Goal: Use online tool/utility: Utilize a website feature to perform a specific function

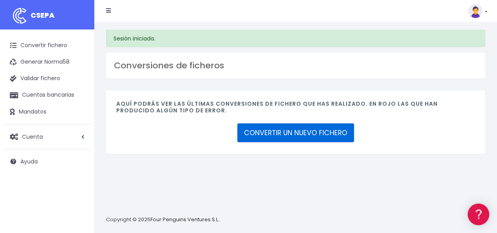
click at [287, 129] on link "CONVERTIR UN NUEVO FICHERO" at bounding box center [295, 132] width 117 height 19
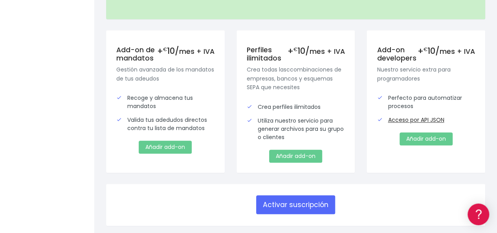
scroll to position [273, 0]
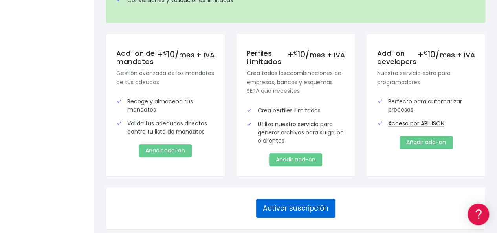
click at [308, 199] on button "Activar suscripción" at bounding box center [295, 208] width 79 height 19
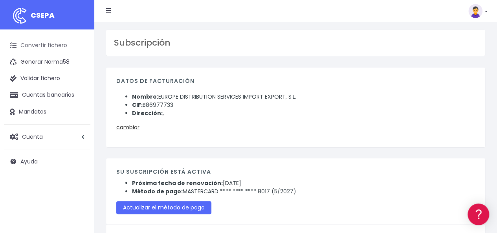
click at [57, 46] on link "Convertir fichero" at bounding box center [47, 45] width 86 height 17
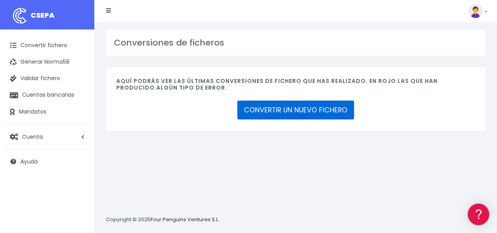
click at [308, 108] on link "CONVERTIR UN NUEVO FICHERO" at bounding box center [295, 110] width 117 height 19
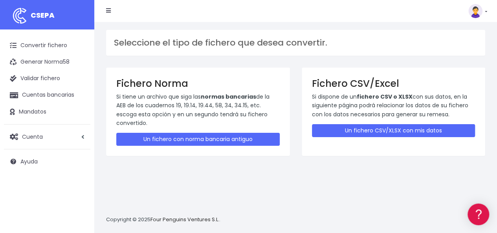
scroll to position [7, 0]
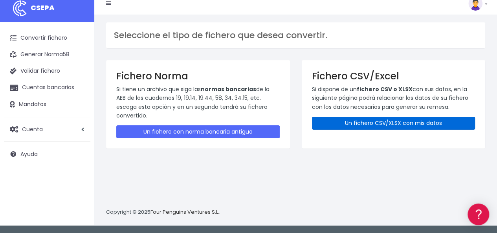
click at [386, 122] on link "Un fichero CSV/XLSX con mis datos" at bounding box center [393, 123] width 163 height 13
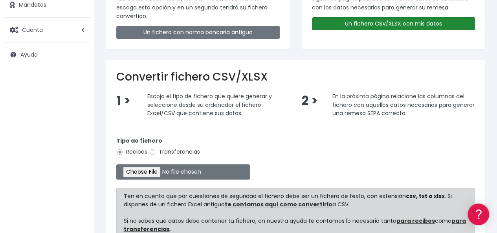
scroll to position [118, 0]
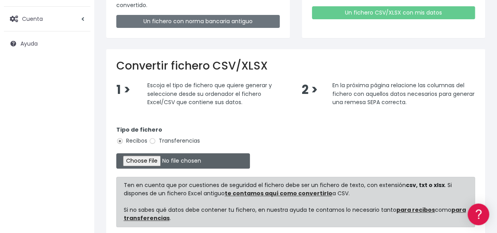
click at [146, 161] on input "file" at bounding box center [183, 160] width 134 height 15
type input "C:\fakepath\Copia de Liste 15 September 2025.csv"
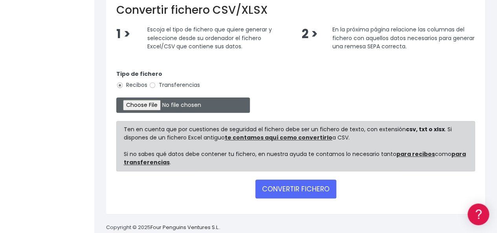
scroll to position [188, 0]
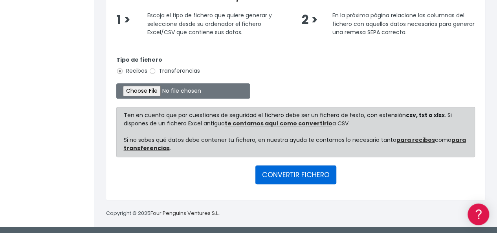
click at [294, 172] on button "CONVERTIR FICHERO" at bounding box center [295, 174] width 81 height 19
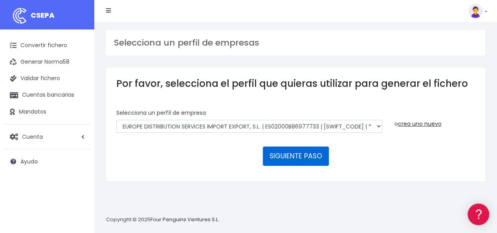
click at [286, 154] on button "SIGUIENTE PASO" at bounding box center [296, 156] width 66 height 19
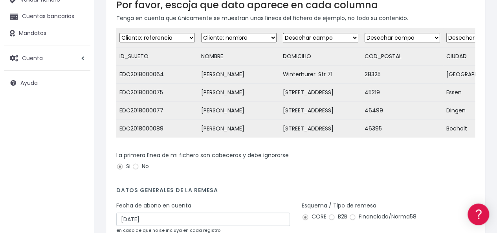
scroll to position [157, 0]
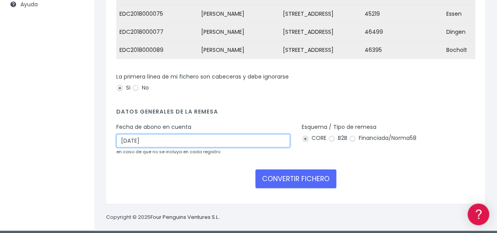
click at [193, 142] on input "10/09/2025" at bounding box center [203, 140] width 174 height 13
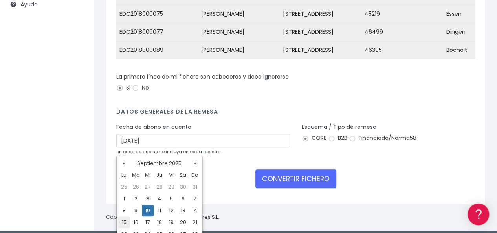
click at [124, 221] on td "15" at bounding box center [124, 222] width 12 height 12
type input "15/09/2025"
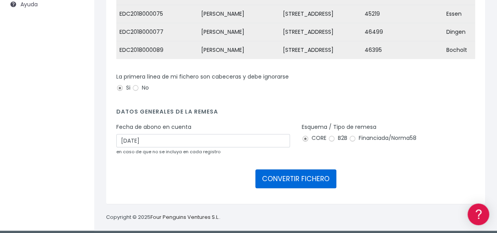
click at [303, 182] on button "CONVERTIR FICHERO" at bounding box center [295, 178] width 81 height 19
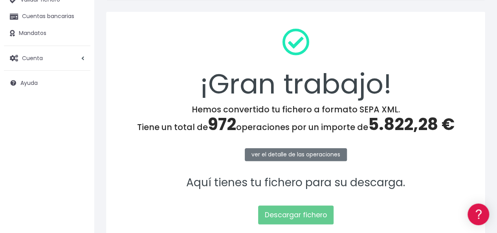
scroll to position [118, 0]
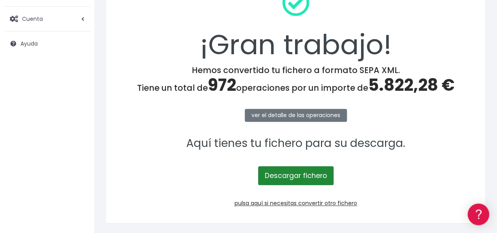
click at [299, 175] on link "Descargar fichero" at bounding box center [295, 175] width 75 height 19
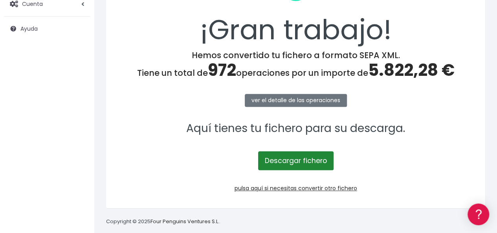
scroll to position [141, 0]
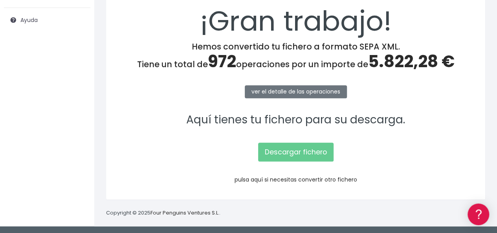
click at [324, 178] on link "pulsa aquí si necesitas convertir otro fichero" at bounding box center [296, 180] width 123 height 8
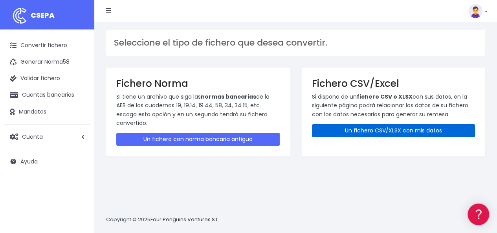
click at [377, 128] on link "Un fichero CSV/XLSX con mis datos" at bounding box center [393, 130] width 163 height 13
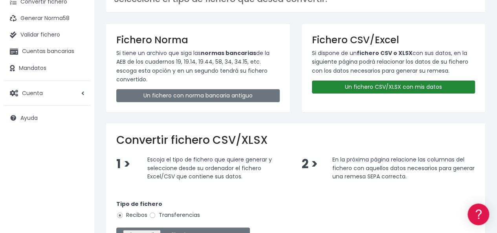
scroll to position [118, 0]
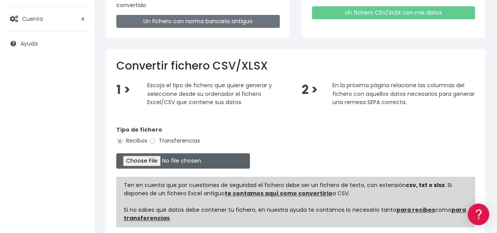
click at [158, 160] on input "file" at bounding box center [183, 160] width 134 height 15
type input "C:\fakepath\Copia de Liste [DATE] 699.csv"
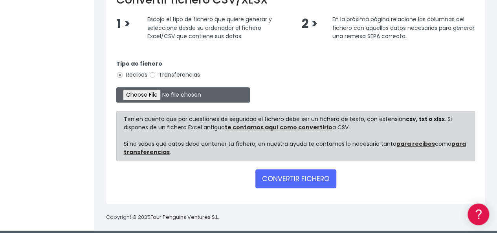
scroll to position [188, 0]
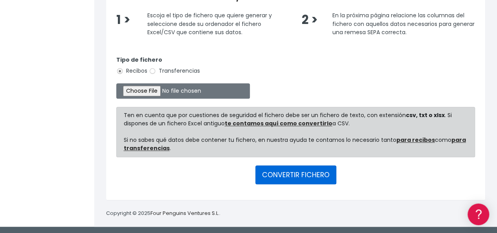
click at [280, 172] on button "CONVERTIR FICHERO" at bounding box center [295, 174] width 81 height 19
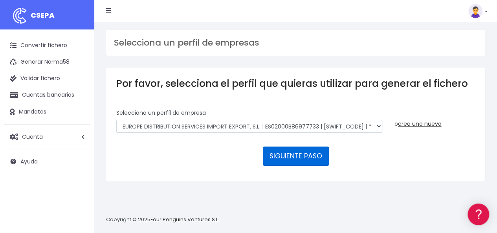
click at [302, 155] on button "SIGUIENTE PASO" at bounding box center [296, 156] width 66 height 19
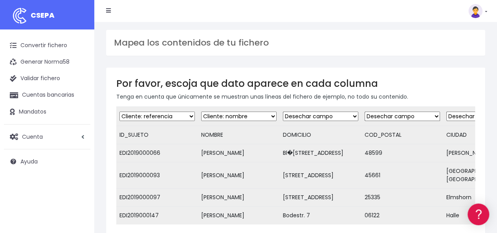
scroll to position [118, 0]
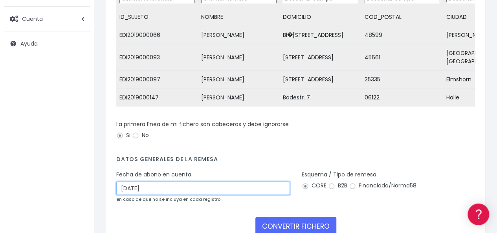
click at [163, 182] on input "[DATE]" at bounding box center [203, 188] width 174 height 13
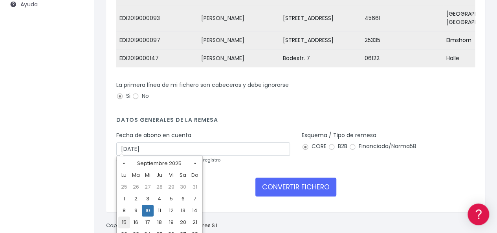
click at [125, 220] on td "15" at bounding box center [124, 222] width 12 height 12
type input "[DATE]"
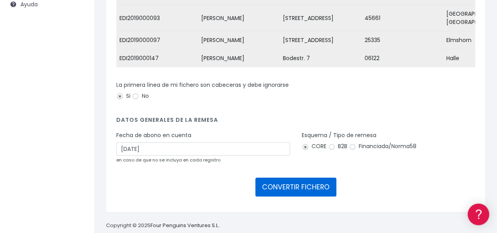
click at [310, 181] on button "CONVERTIR FICHERO" at bounding box center [295, 187] width 81 height 19
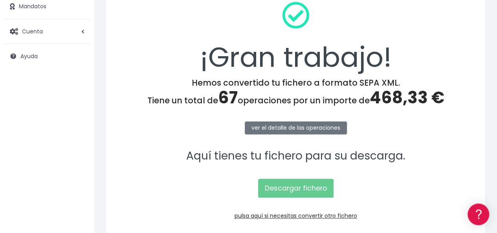
scroll to position [118, 0]
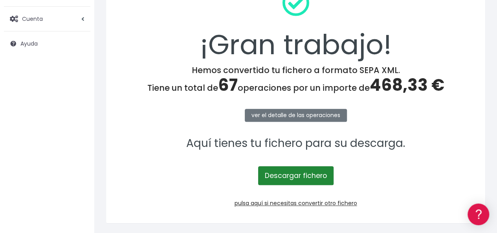
click at [284, 171] on link "Descargar fichero" at bounding box center [295, 175] width 75 height 19
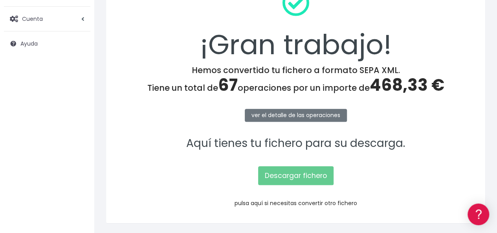
click at [306, 202] on link "pulsa aquí si necesitas convertir otro fichero" at bounding box center [296, 203] width 123 height 8
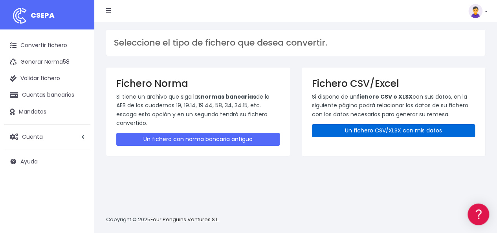
click at [386, 128] on link "Un fichero CSV/XLSX con mis datos" at bounding box center [393, 130] width 163 height 13
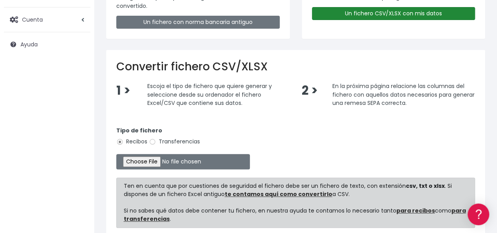
scroll to position [118, 0]
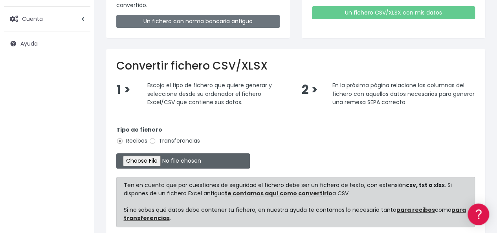
click at [156, 159] on input "file" at bounding box center [183, 160] width 134 height 15
type input "C:\fakepath\Copia de Liste 15 September 2025 649.csv"
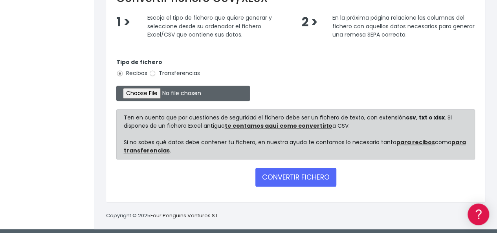
scroll to position [188, 0]
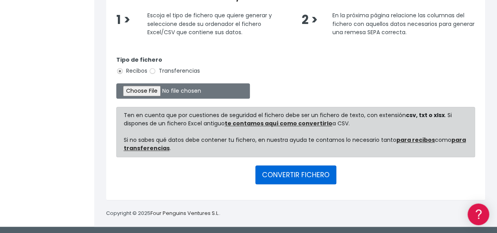
drag, startPoint x: 297, startPoint y: 173, endPoint x: 299, endPoint y: 169, distance: 5.1
click at [297, 172] on button "CONVERTIR FICHERO" at bounding box center [295, 174] width 81 height 19
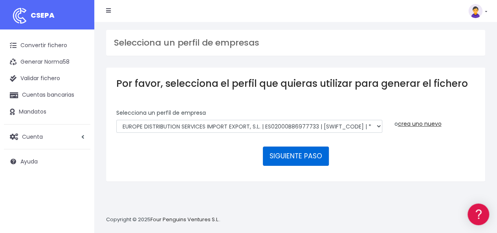
click at [290, 155] on button "SIGUIENTE PASO" at bounding box center [296, 156] width 66 height 19
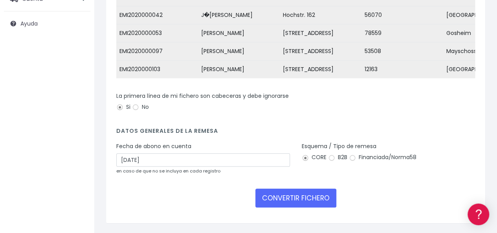
scroll to position [166, 0]
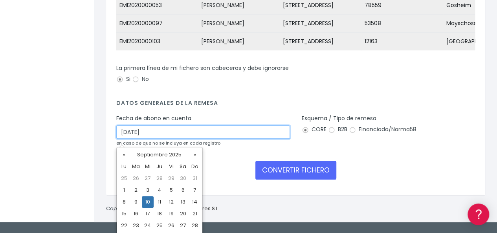
click at [165, 133] on input "[DATE]" at bounding box center [203, 131] width 174 height 13
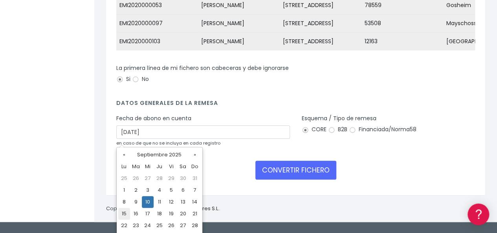
click at [123, 214] on td "15" at bounding box center [124, 214] width 12 height 12
type input "[DATE]"
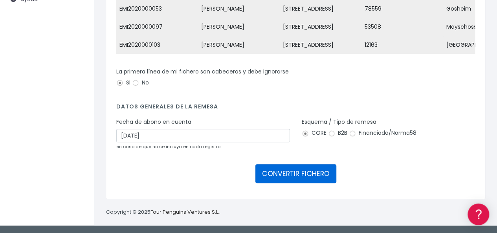
click at [292, 173] on button "CONVERTIR FICHERO" at bounding box center [295, 173] width 81 height 19
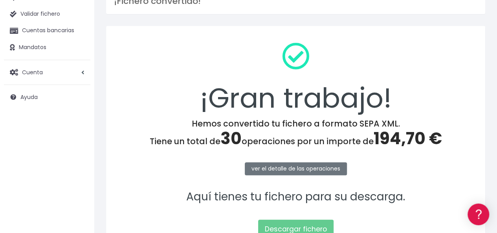
scroll to position [79, 0]
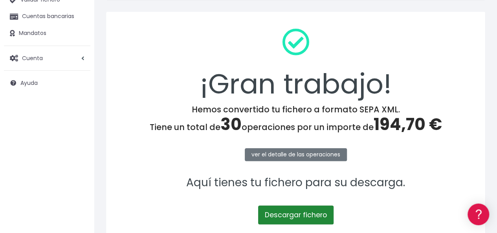
click at [302, 213] on link "Descargar fichero" at bounding box center [295, 214] width 75 height 19
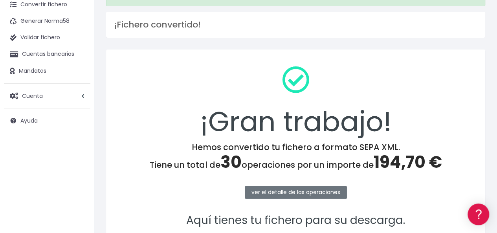
scroll to position [0, 0]
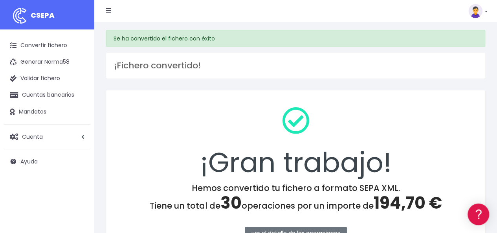
drag, startPoint x: 372, startPoint y: 116, endPoint x: 387, endPoint y: 108, distance: 17.1
click at [374, 116] on div "¡Gran trabajo!" at bounding box center [295, 142] width 359 height 83
click at [482, 12] on img at bounding box center [475, 11] width 14 height 14
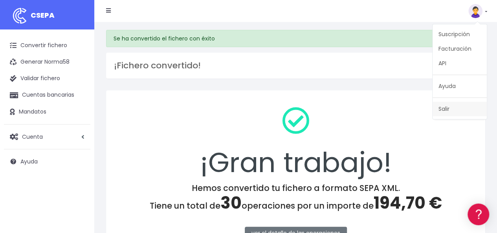
click at [443, 108] on link "Salir" at bounding box center [460, 109] width 54 height 15
